Goal: Information Seeking & Learning: Check status

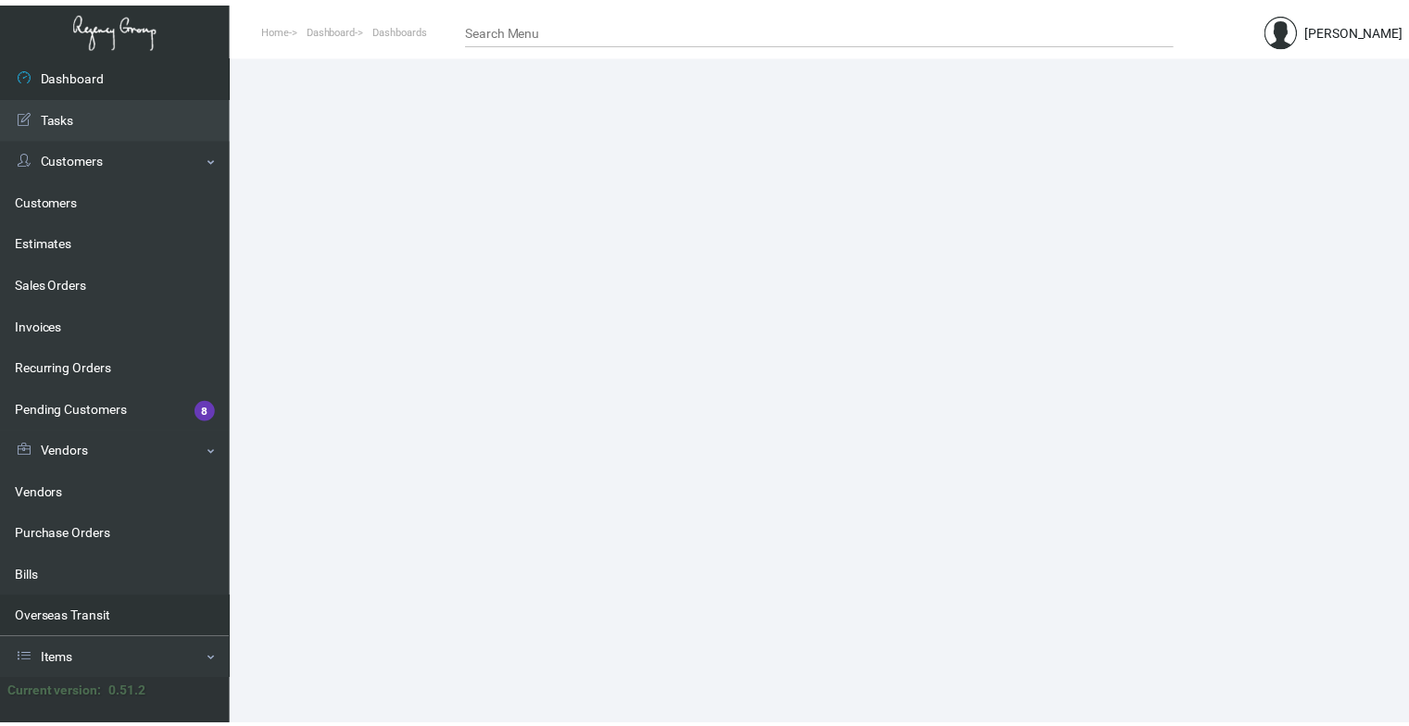
scroll to position [293, 0]
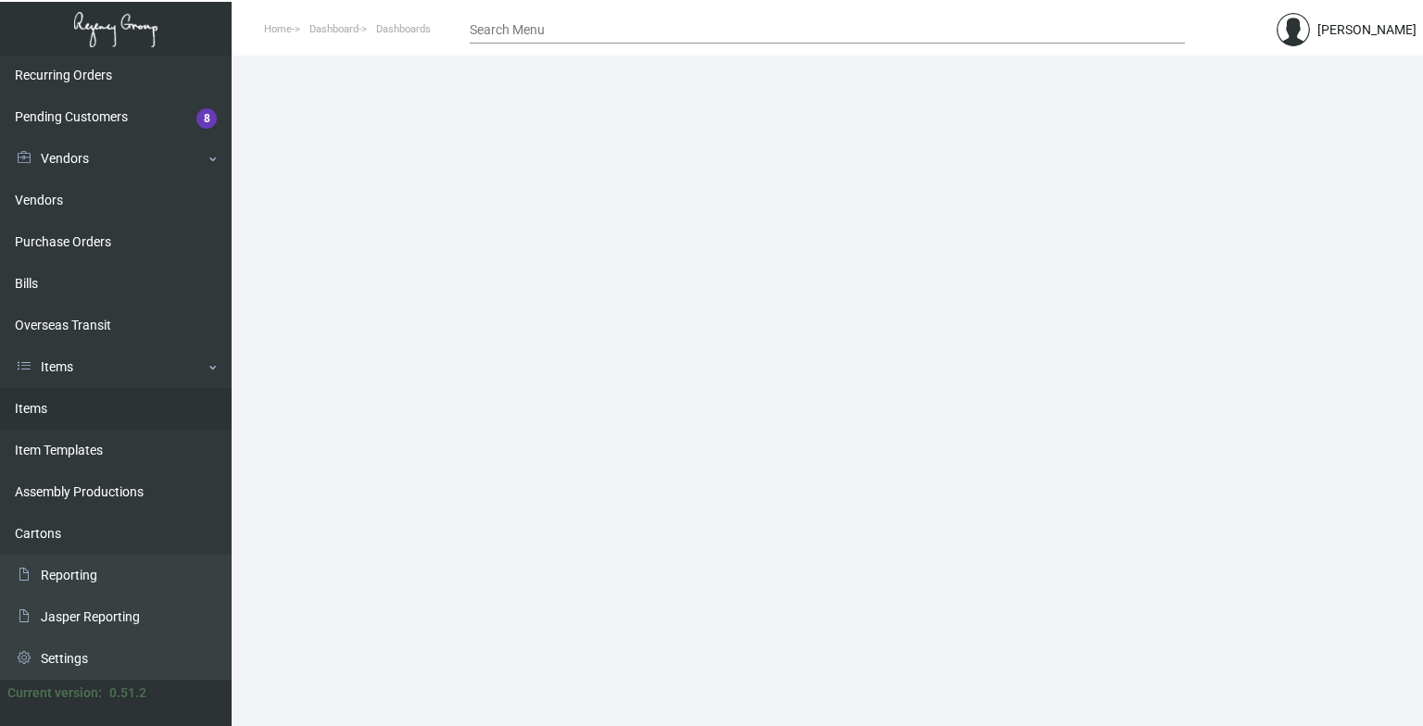
click at [149, 417] on link "Items" at bounding box center [116, 409] width 232 height 42
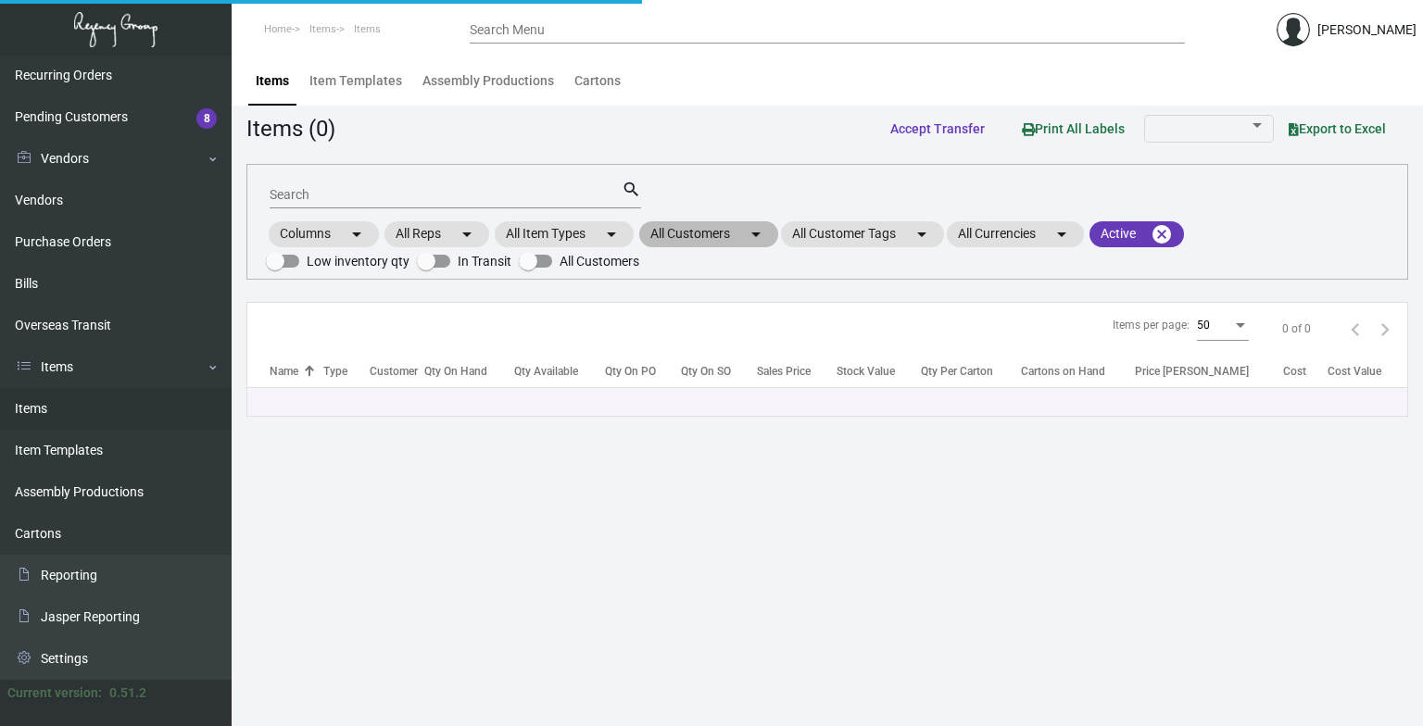
click at [757, 230] on mat-icon "arrow_drop_down" at bounding box center [756, 234] width 22 height 22
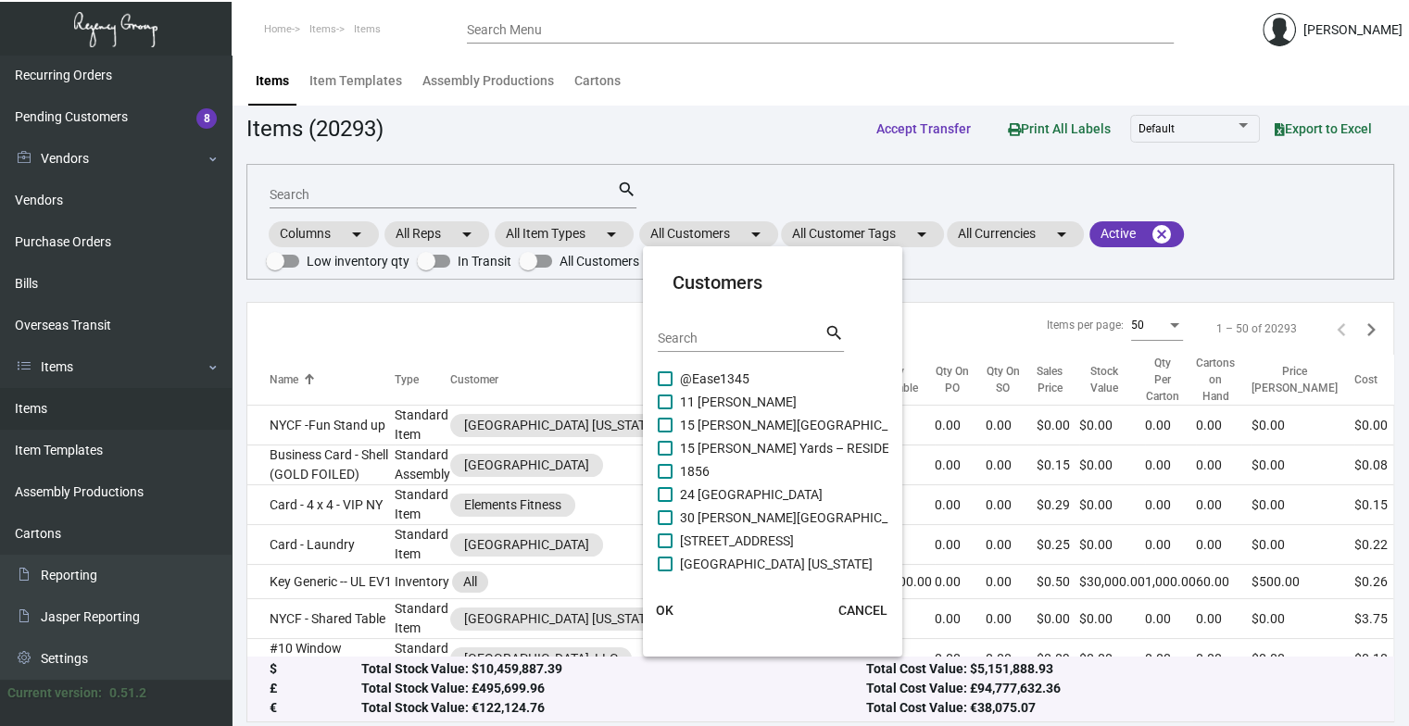
click at [704, 346] on div "Search" at bounding box center [741, 337] width 167 height 29
click at [699, 341] on input "Search" at bounding box center [741, 339] width 167 height 15
type input "e"
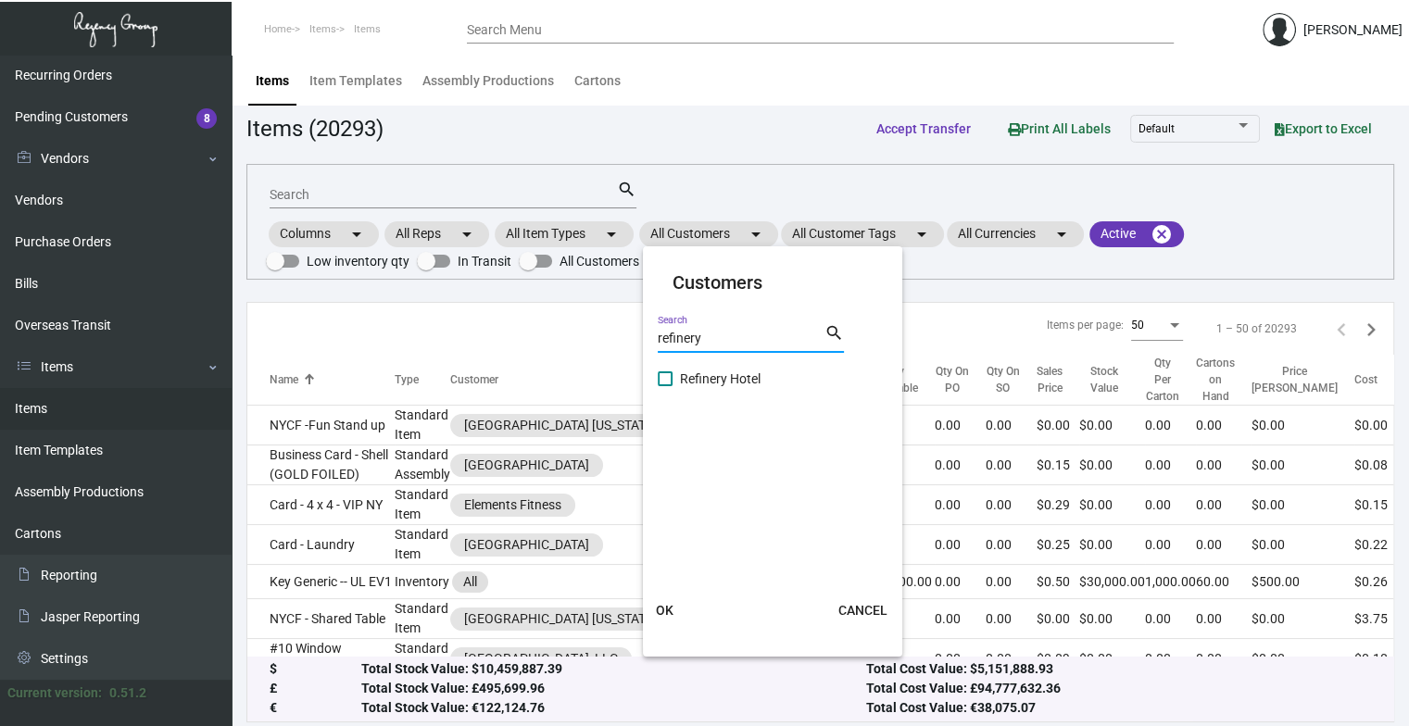
type input "refinery"
click at [695, 378] on span "Refinery Hotel" at bounding box center [720, 379] width 81 height 22
click at [665, 386] on input "Refinery Hotel" at bounding box center [664, 386] width 1 height 1
checkbox input "true"
click at [663, 619] on button "OK" at bounding box center [665, 610] width 59 height 33
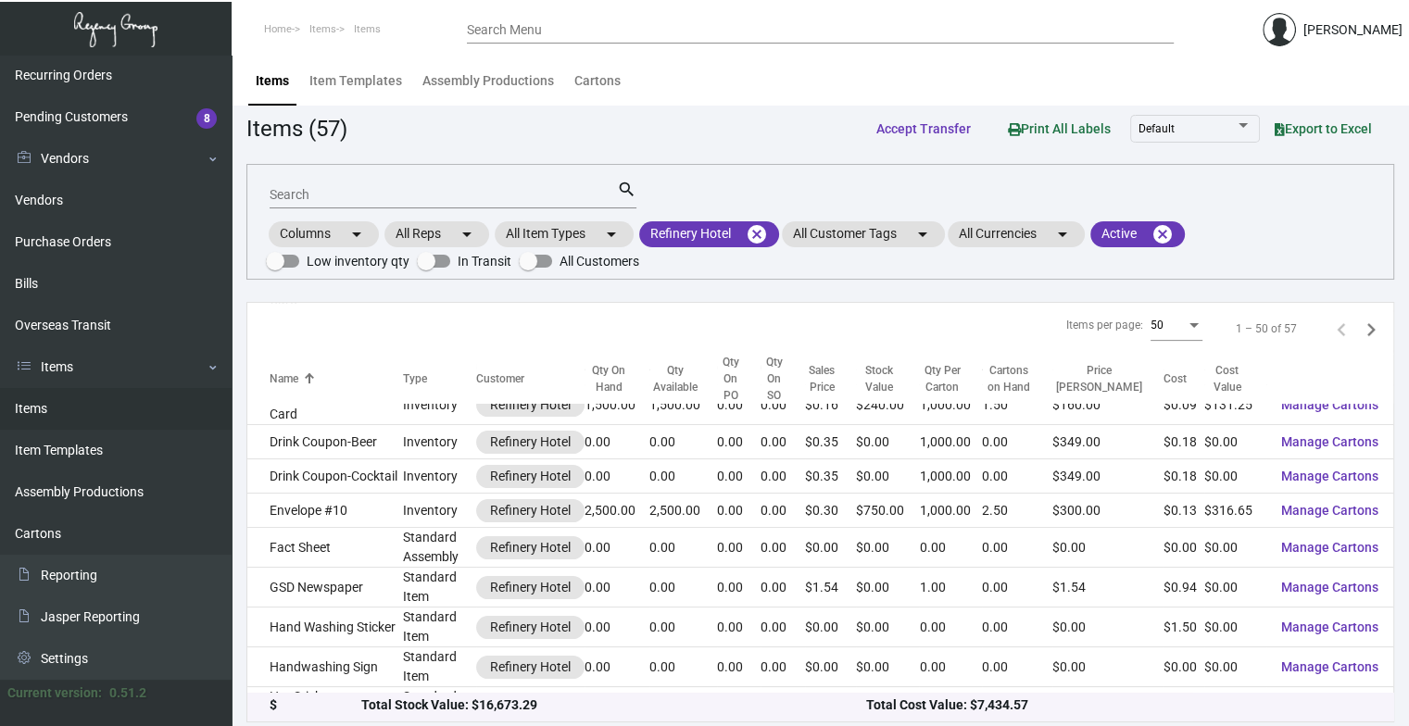
scroll to position [569, 0]
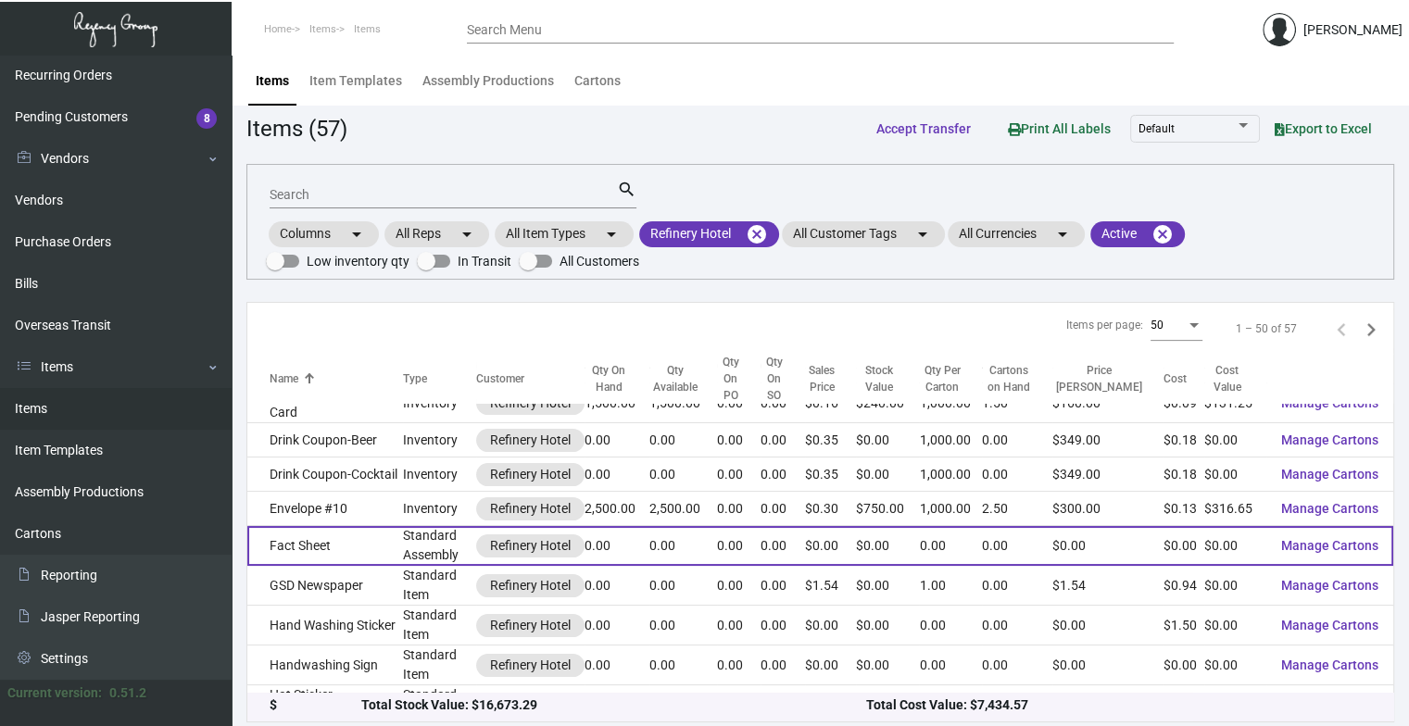
drag, startPoint x: 504, startPoint y: 620, endPoint x: 327, endPoint y: 526, distance: 200.2
click at [327, 526] on td "Fact Sheet" at bounding box center [325, 546] width 156 height 40
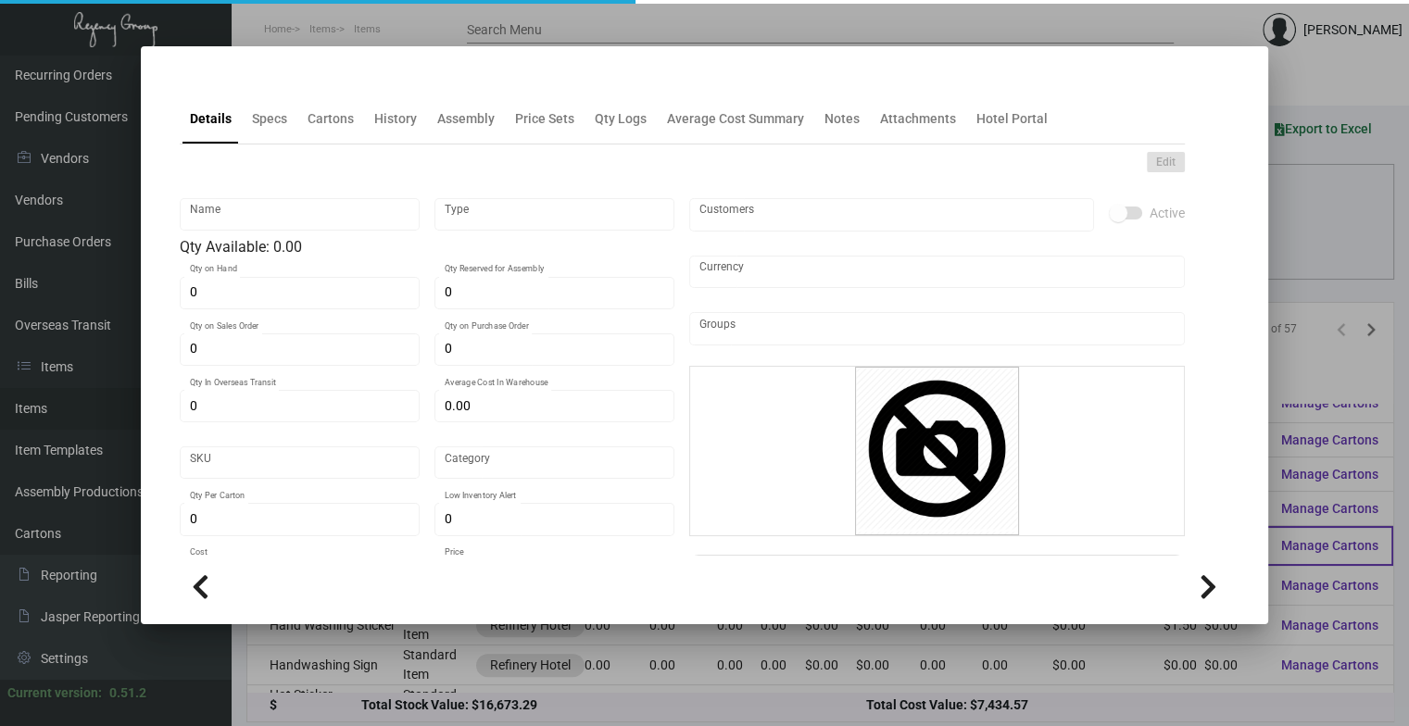
type input "Fact Sheet"
type input "Standard Assembly"
type input "$ 0.00"
type input "951-Note Sheet-54"
type input "Standard"
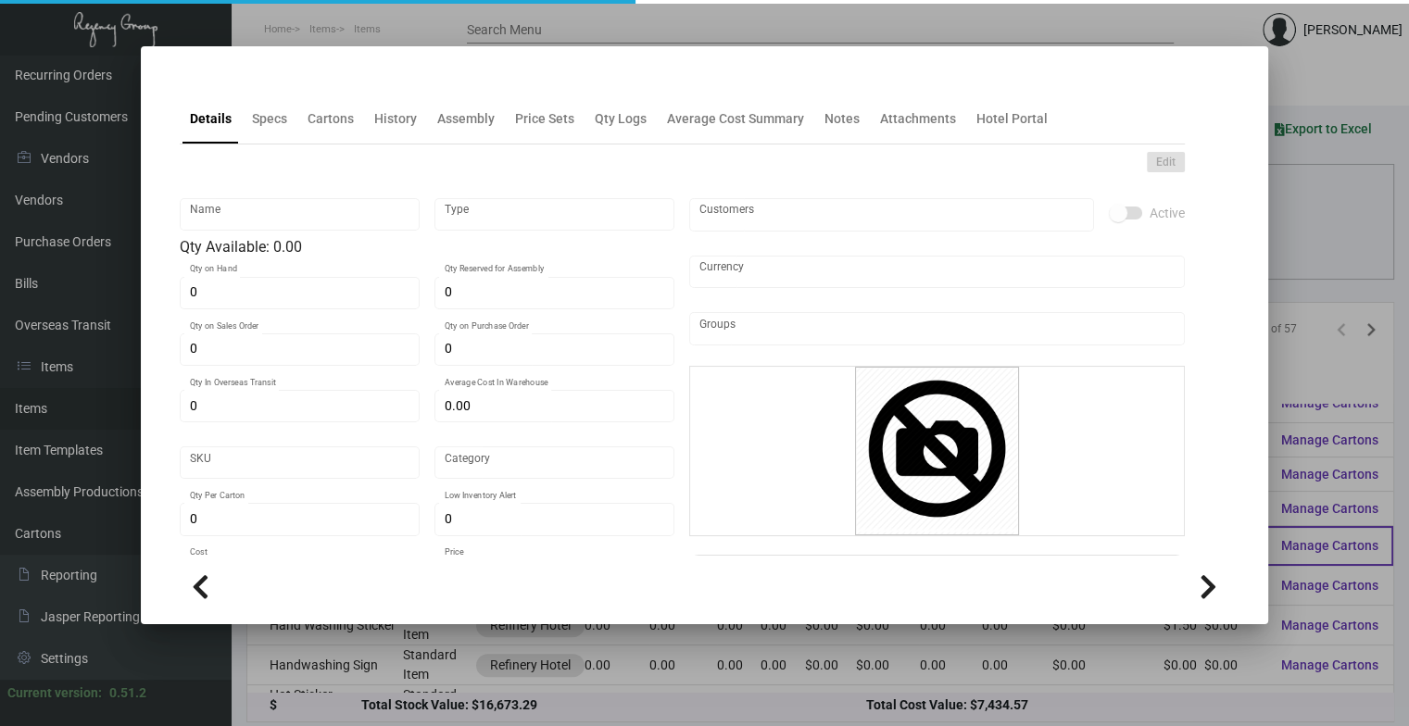
type input "$ 0.00"
checkbox input "true"
type input "United States Dollar $"
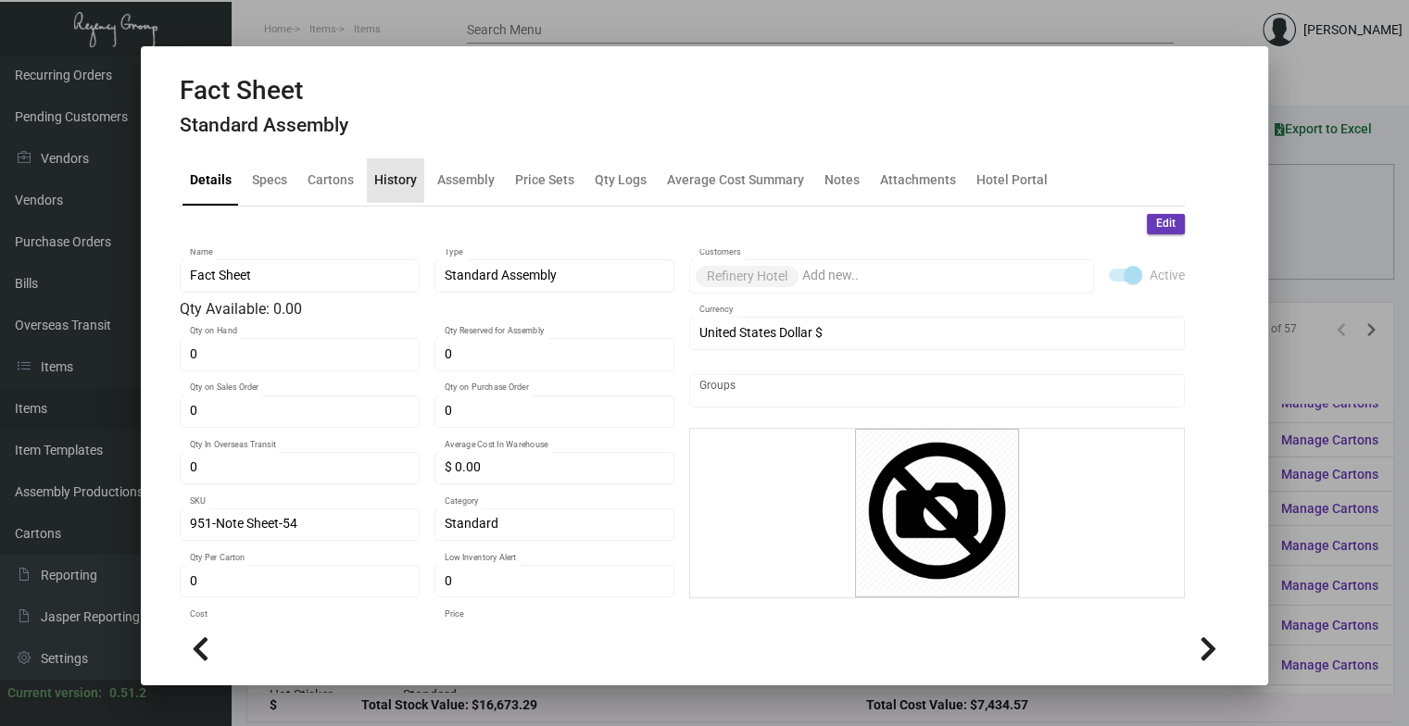
click at [381, 196] on div "History" at bounding box center [395, 180] width 57 height 44
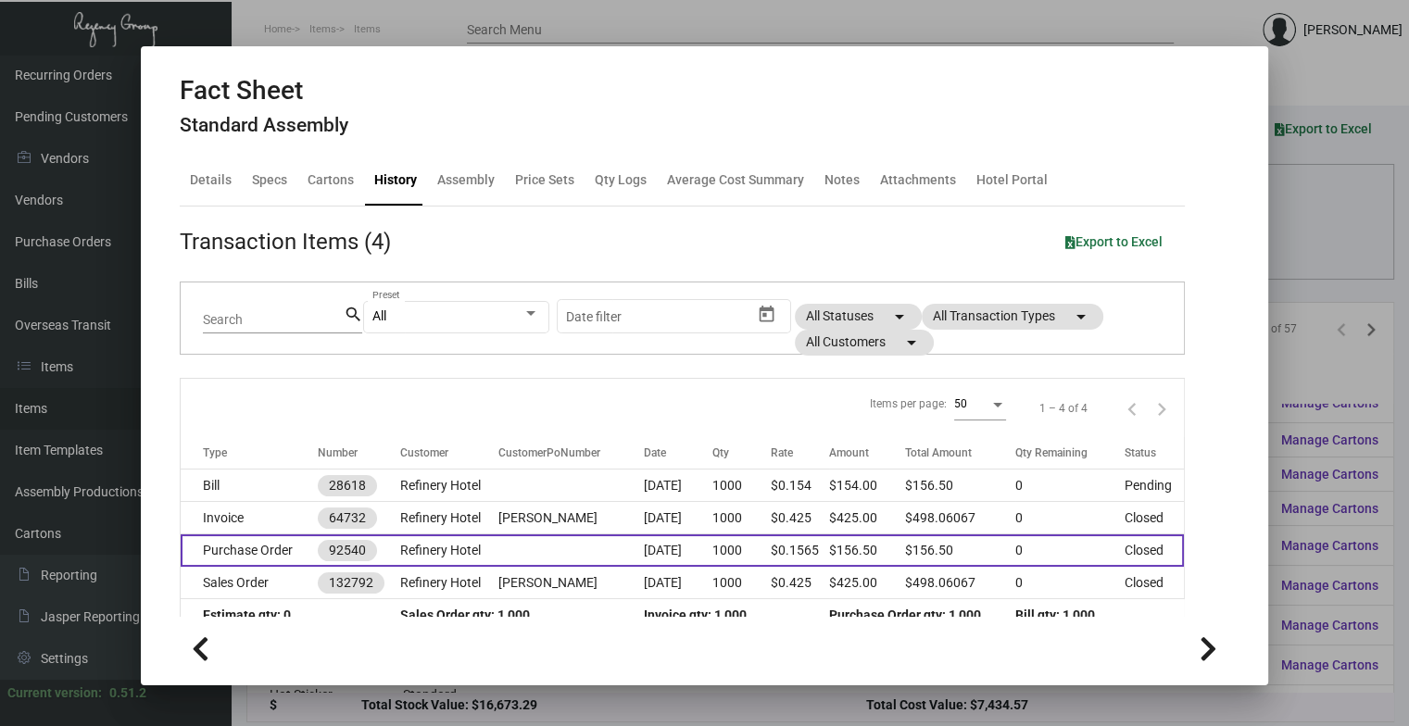
click at [671, 543] on td "[DATE]" at bounding box center [678, 551] width 68 height 32
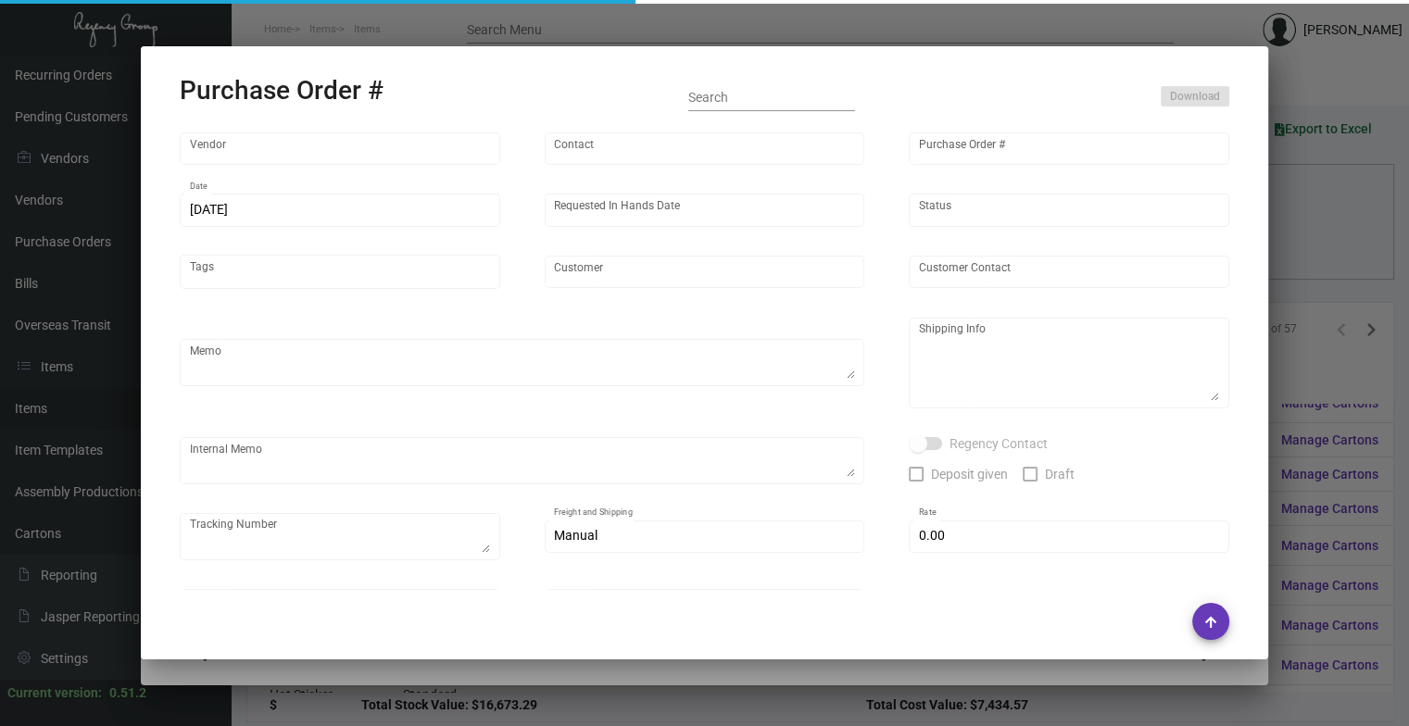
type input "4 Over"
type input "92540"
type input "[DATE]"
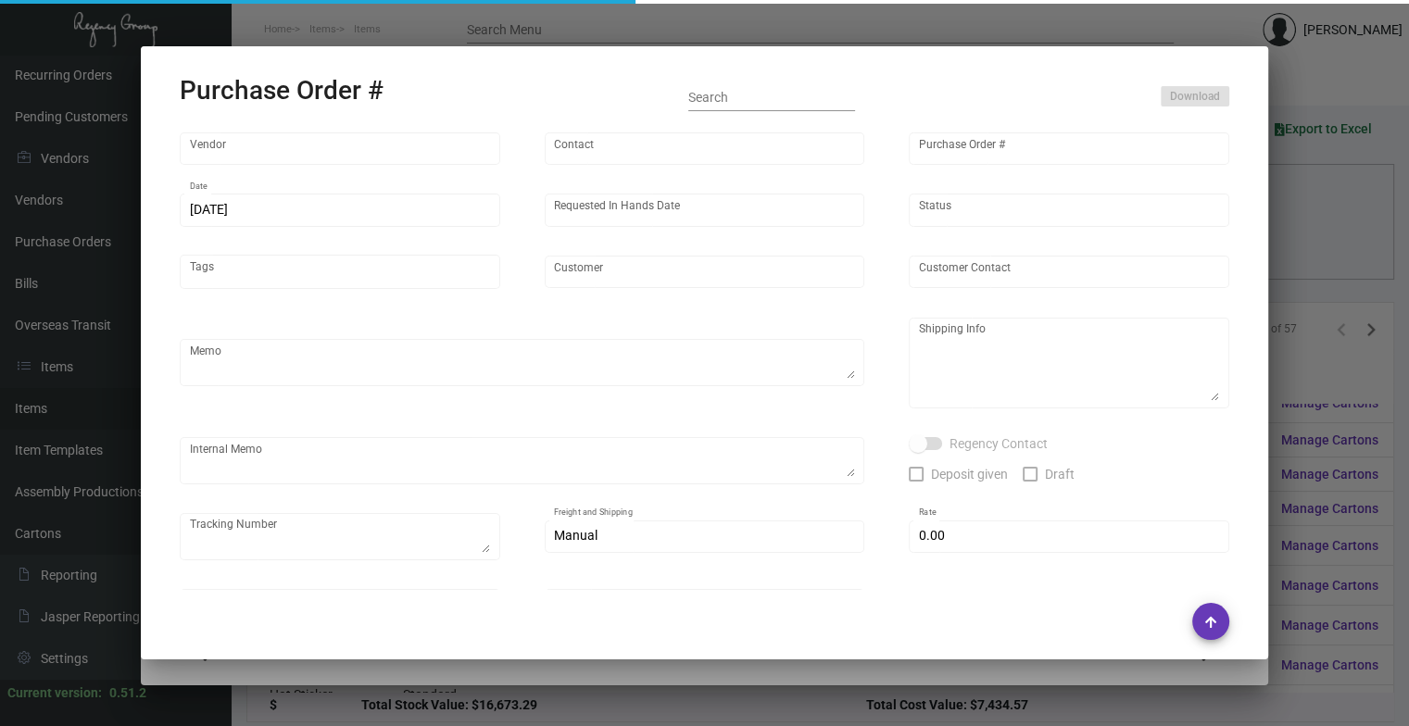
type input "Refinery Hotel"
type input "Attn: [PERSON_NAME]"
type textarea "Refinery Hotel - Attn: [PERSON_NAME] [STREET_ADDRESS][US_STATE]"
type input "$ 0.00"
type input "United States Dollar $"
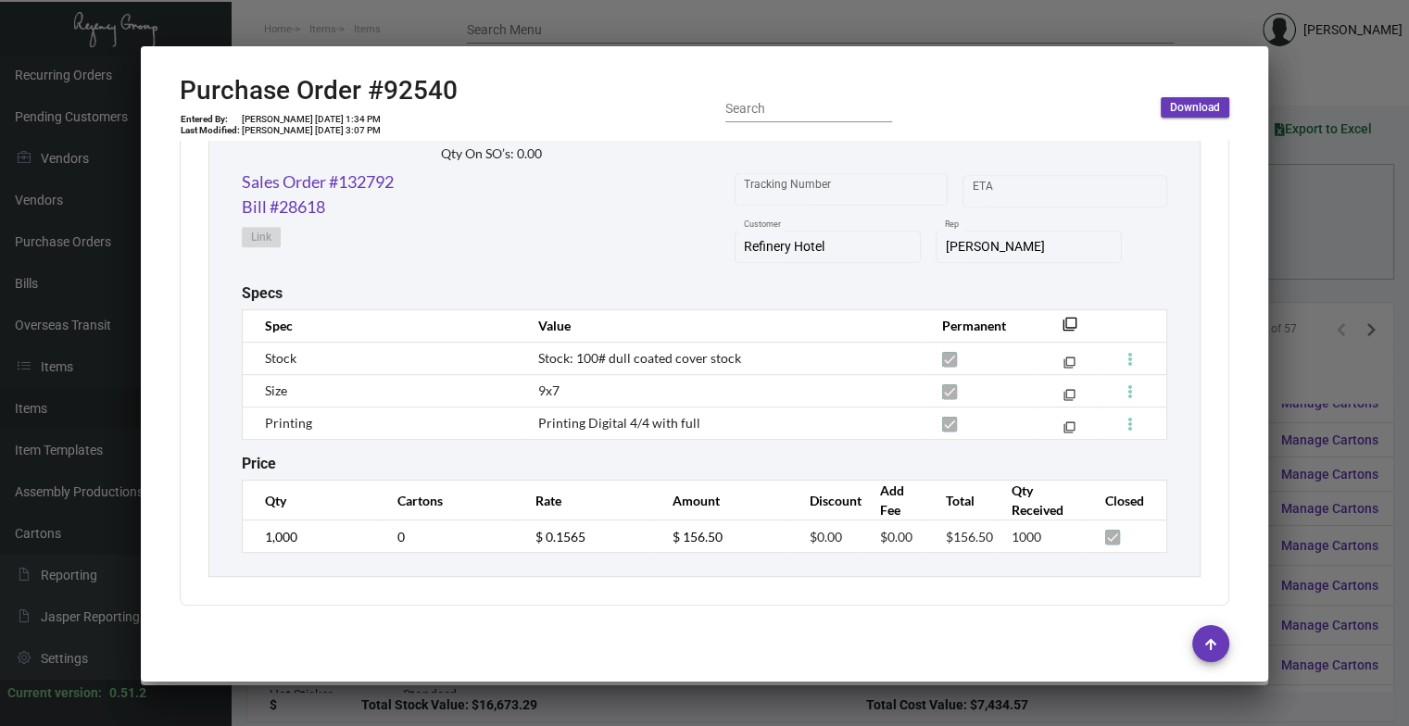
scroll to position [962, 0]
